Goal: Check status: Check status

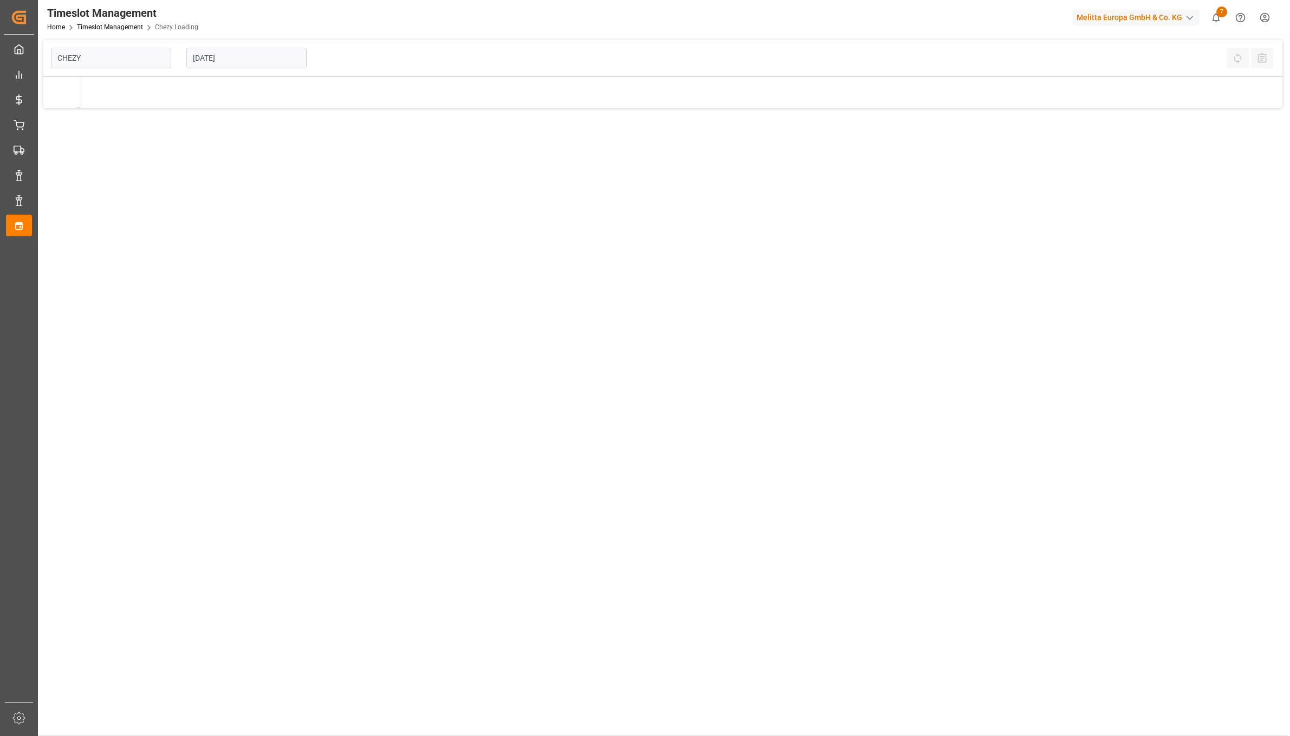
type input "Chezy Loading"
